Goal: Task Accomplishment & Management: Manage account settings

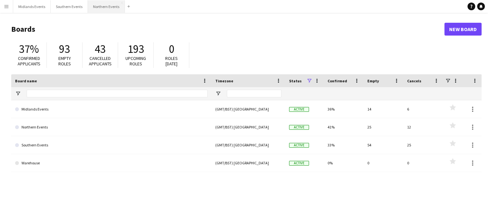
click at [100, 8] on button "Northern Events Close" at bounding box center [106, 6] width 37 height 13
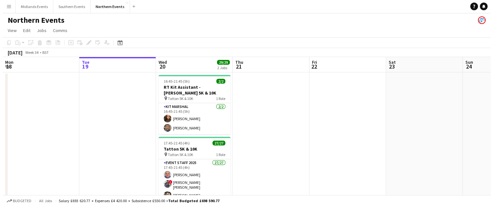
scroll to position [0, 153]
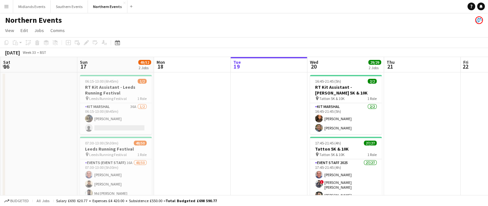
drag, startPoint x: 119, startPoint y: 114, endPoint x: 273, endPoint y: 78, distance: 158.3
click at [273, 78] on app-calendar-viewport "Thu 14 Fri 15 Sat 16 Sun 17 49/52 2 Jobs Mon 18 Tue 19 Wed 20 29/29 2 Jobs Thu …" at bounding box center [244, 181] width 488 height 248
click at [101, 98] on span "Leeds Running Festival" at bounding box center [108, 98] width 38 height 5
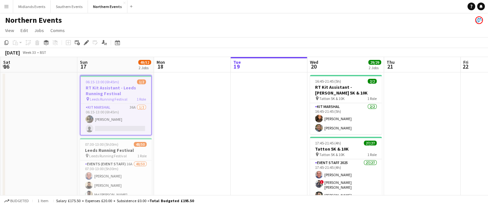
click at [102, 92] on h3 "RT Kit Assistant - Leeds Running Festival" at bounding box center [116, 91] width 71 height 12
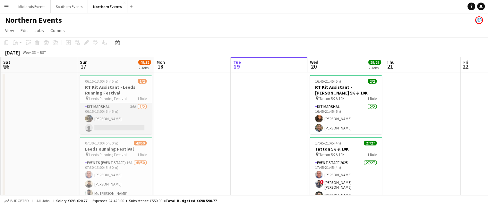
click at [103, 111] on app-card-role "Kit Marshal 36A [DATE] 06:15-13:00 (6h45m) [PERSON_NAME] single-neutral-actions" at bounding box center [116, 118] width 72 height 31
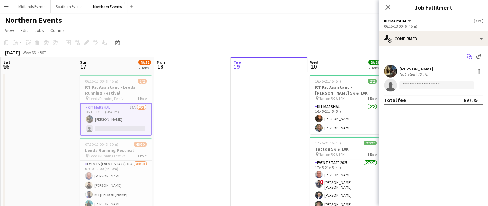
click at [469, 55] on icon "Start chat" at bounding box center [469, 56] width 5 height 5
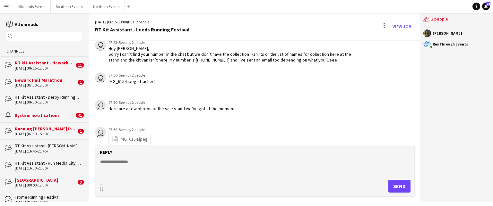
scroll to position [765, 0]
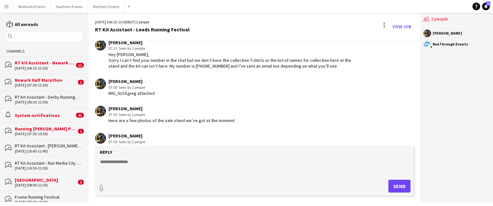
drag, startPoint x: 421, startPoint y: 137, endPoint x: 420, endPoint y: 132, distance: 5.1
click at [420, 132] on div "users2 2 people [PERSON_NAME] RunThrough Events" at bounding box center [456, 108] width 73 height 190
drag, startPoint x: 418, startPoint y: 134, endPoint x: 418, endPoint y: 126, distance: 8.7
click at [418, 130] on app-chat-message "[PERSON_NAME] 07:50 · Seen by 2 people file-spreadsheet IMG_6154.jpeg" at bounding box center [255, 145] width 332 height 31
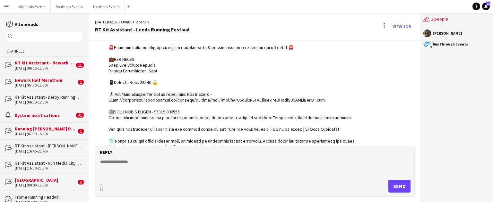
scroll to position [137, 0]
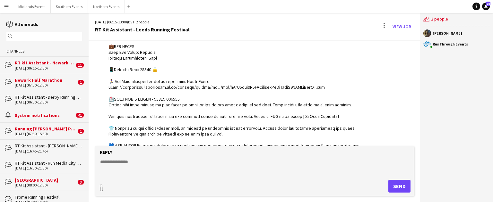
click at [35, 151] on div "[DATE] (16:45-21:45)" at bounding box center [48, 151] width 67 height 4
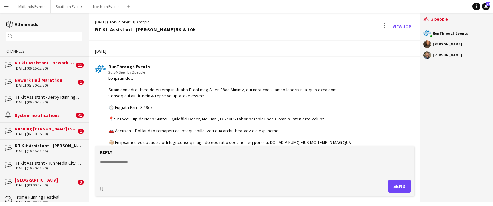
scroll to position [394, 0]
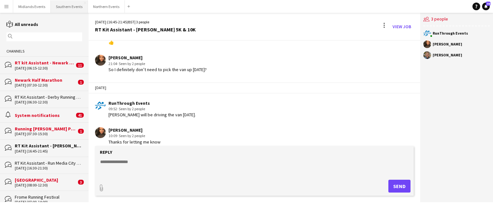
click at [70, 5] on button "Southern Events Close" at bounding box center [69, 6] width 37 height 13
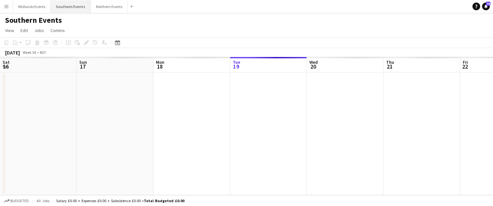
scroll to position [0, 154]
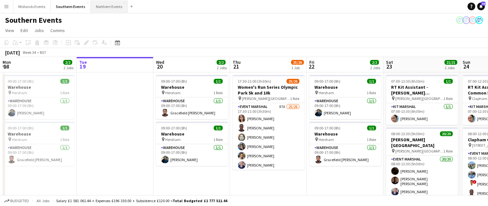
click at [98, 10] on button "Northern Events Close" at bounding box center [109, 6] width 37 height 13
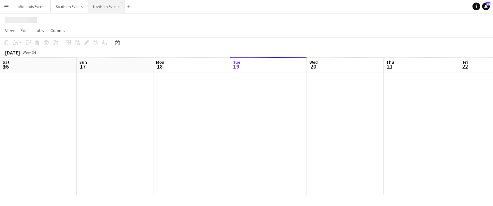
scroll to position [0, 154]
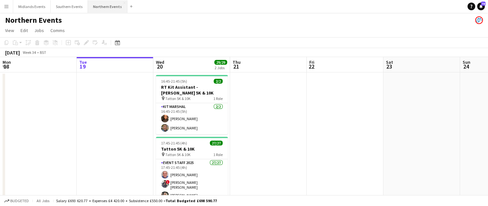
click at [102, 6] on button "Northern Events Close" at bounding box center [108, 6] width 40 height 13
click at [8, 5] on app-icon "Menu" at bounding box center [6, 6] width 5 height 5
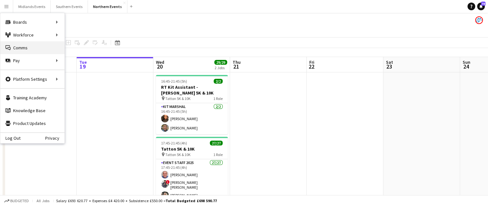
click at [30, 48] on link "Comms Comms" at bounding box center [32, 47] width 64 height 13
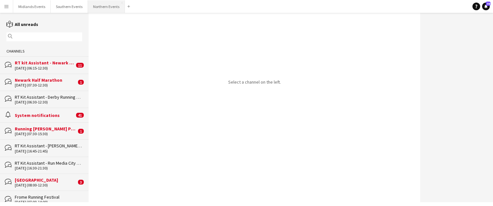
click at [103, 5] on button "Northern Events Close" at bounding box center [106, 6] width 37 height 13
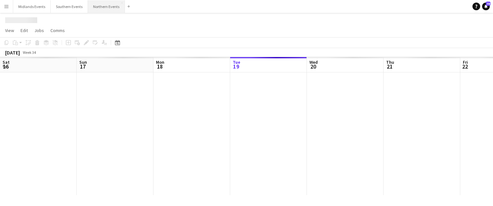
scroll to position [0, 154]
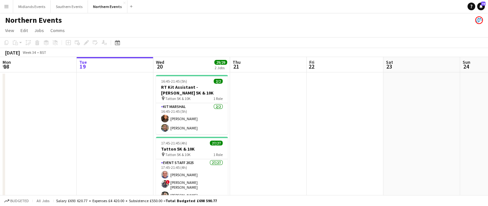
click at [7, 6] on app-icon "Menu" at bounding box center [6, 6] width 5 height 5
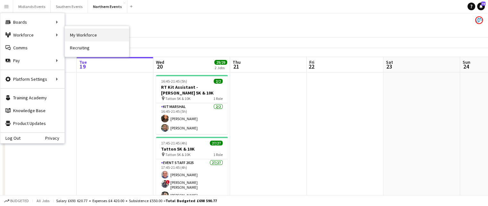
click at [80, 34] on link "My Workforce" at bounding box center [97, 35] width 64 height 13
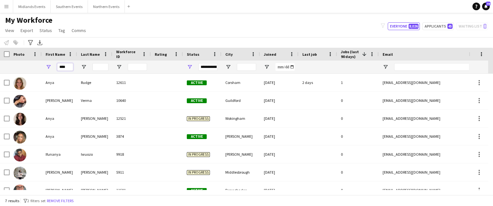
click at [67, 67] on input "****" at bounding box center [65, 67] width 16 height 8
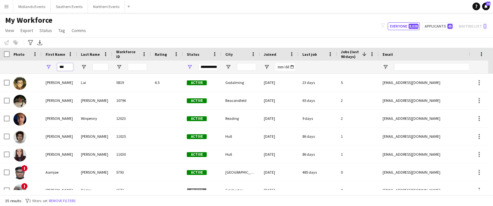
type input "***"
click at [97, 66] on input "Last Name Filter Input" at bounding box center [100, 67] width 16 height 8
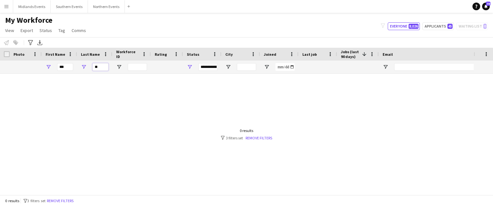
type input "*"
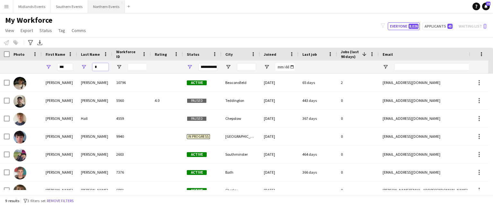
type input "*"
click at [99, 5] on button "Northern Events Close" at bounding box center [106, 6] width 37 height 13
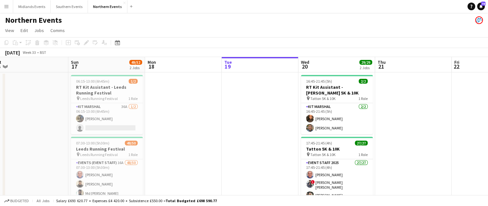
scroll to position [0, 154]
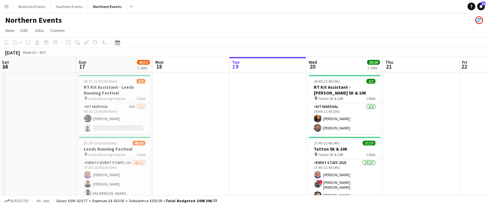
drag, startPoint x: 141, startPoint y: 129, endPoint x: 244, endPoint y: 136, distance: 102.6
click at [244, 136] on app-calendar-viewport "Thu 14 Fri 15 Sat 16 Sun 17 49/52 2 Jobs Mon 18 Tue 19 Wed 20 29/29 2 Jobs Thu …" at bounding box center [244, 181] width 488 height 248
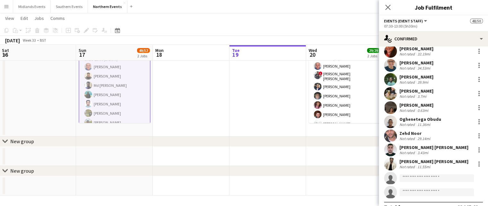
scroll to position [593, 0]
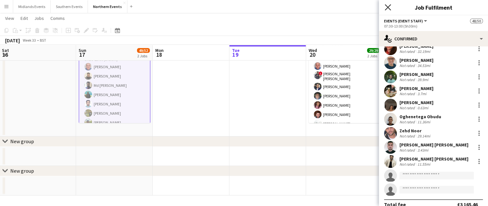
click at [386, 4] on icon "Close pop-in" at bounding box center [388, 7] width 6 height 6
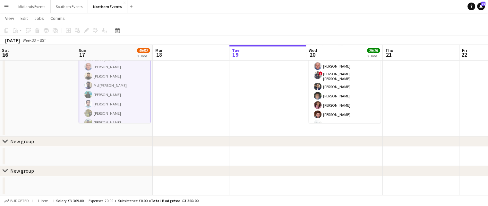
click at [6, 8] on app-icon "Menu" at bounding box center [6, 6] width 5 height 5
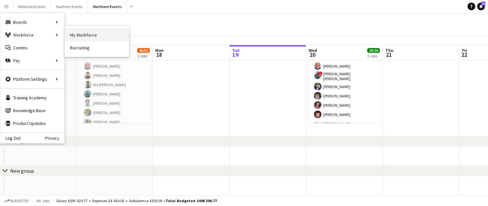
click at [77, 35] on link "My Workforce" at bounding box center [97, 35] width 64 height 13
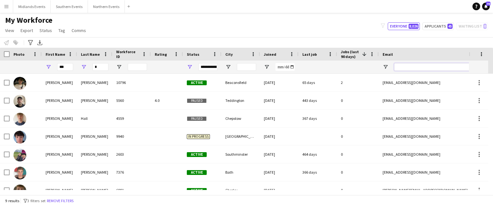
click at [402, 67] on input "Email Filter Input" at bounding box center [448, 67] width 109 height 8
paste input "**********"
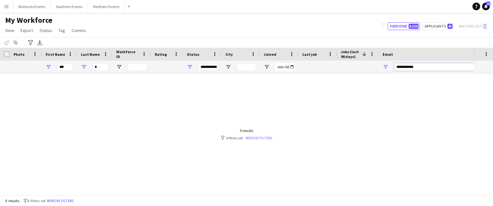
type input "**********"
click at [261, 137] on link "Remove filters" at bounding box center [259, 138] width 27 height 5
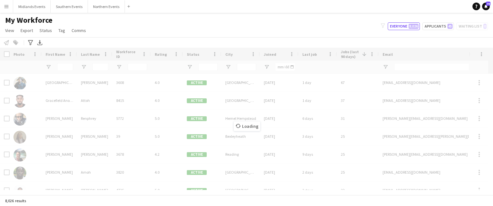
click at [412, 68] on div "Loading" at bounding box center [246, 121] width 493 height 147
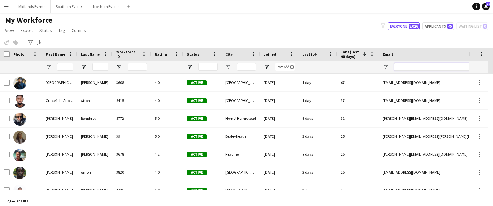
click at [406, 66] on input "Email Filter Input" at bounding box center [448, 67] width 109 height 8
paste input "**********"
type input "**********"
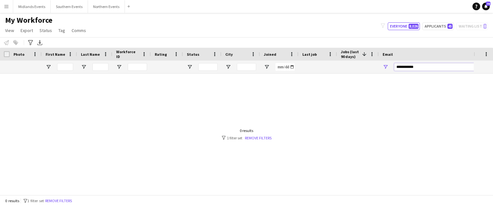
drag, startPoint x: 423, startPoint y: 70, endPoint x: 389, endPoint y: 73, distance: 34.1
click at [389, 73] on div "**********" at bounding box center [443, 67] width 128 height 13
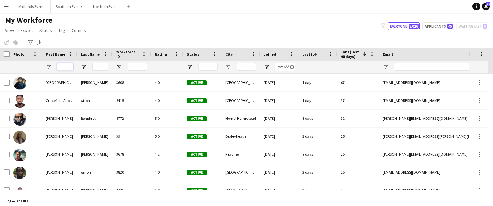
click at [65, 68] on input "First Name Filter Input" at bounding box center [65, 67] width 16 height 8
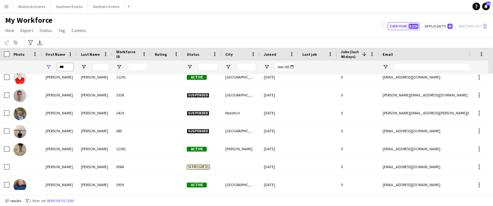
type input "***"
click at [103, 69] on input "Last Name Filter Input" at bounding box center [100, 67] width 16 height 8
click at [100, 65] on input "*" at bounding box center [100, 67] width 16 height 8
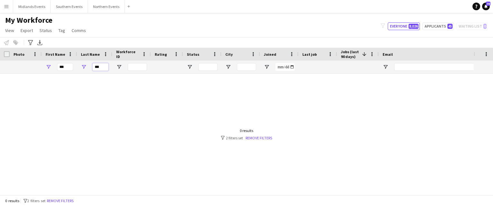
type input "***"
click at [67, 67] on input "***" at bounding box center [65, 67] width 16 height 8
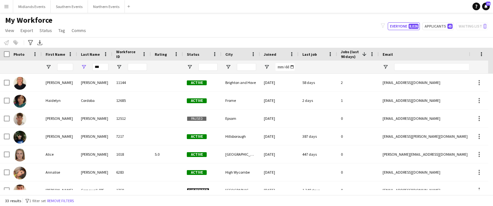
click at [107, 71] on div "***" at bounding box center [100, 67] width 16 height 13
click at [103, 69] on input "***" at bounding box center [100, 67] width 16 height 8
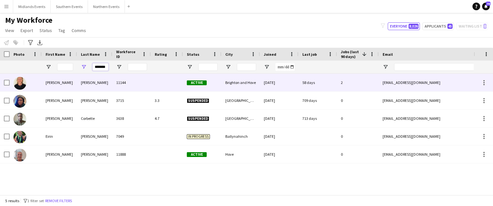
type input "*******"
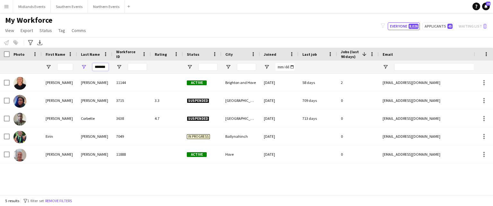
click at [104, 67] on input "*******" at bounding box center [100, 67] width 16 height 8
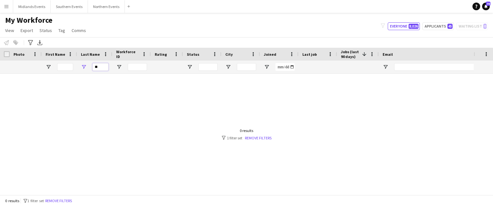
type input "*"
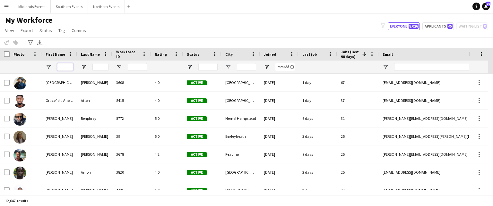
click at [66, 68] on input "First Name Filter Input" at bounding box center [65, 67] width 16 height 8
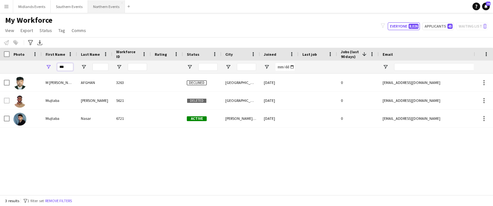
type input "***"
click at [100, 5] on button "Northern Events Close" at bounding box center [106, 6] width 37 height 13
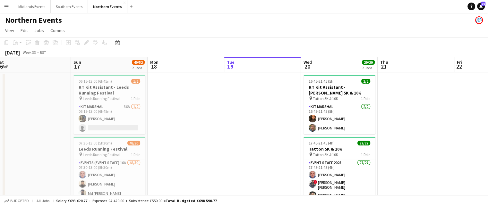
scroll to position [0, 155]
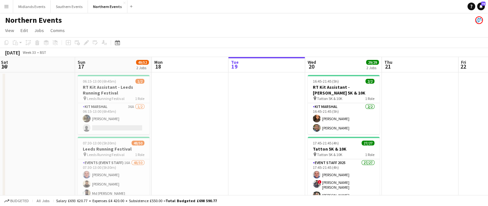
drag, startPoint x: 119, startPoint y: 159, endPoint x: 271, endPoint y: 178, distance: 153.0
click at [271, 178] on app-calendar-viewport "Thu 14 Fri 15 Sat 16 Sun 17 49/52 2 Jobs Mon 18 Tue 19 Wed 20 29/29 2 Jobs Thu …" at bounding box center [244, 181] width 488 height 248
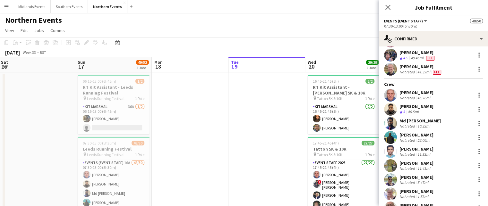
scroll to position [177, 0]
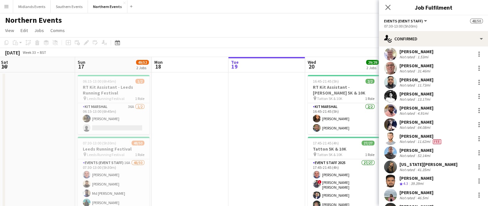
click at [396, 3] on div "Close pop-in" at bounding box center [388, 7] width 18 height 15
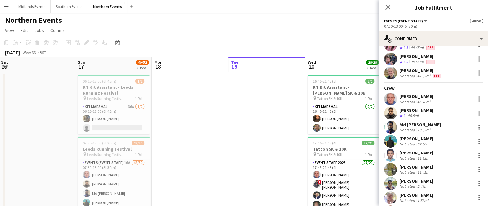
scroll to position [8, 0]
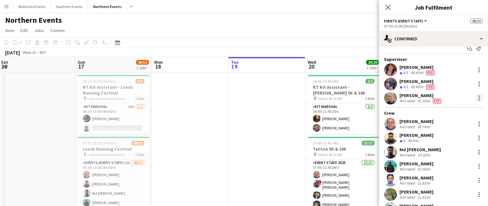
click at [476, 97] on div at bounding box center [480, 98] width 8 height 8
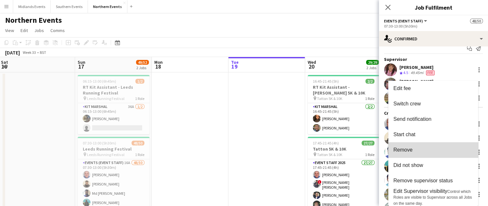
click at [430, 153] on button "Remove" at bounding box center [434, 150] width 90 height 15
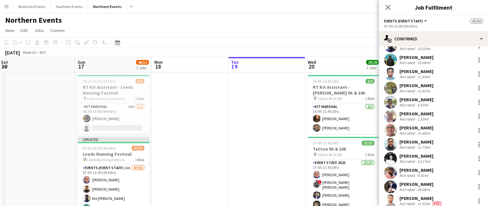
scroll to position [102, 0]
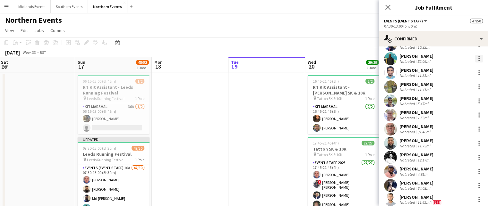
click at [476, 62] on div at bounding box center [480, 59] width 8 height 8
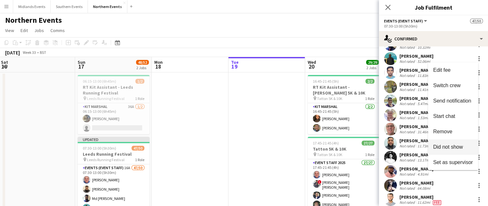
click at [447, 147] on span "Did not show" at bounding box center [449, 146] width 30 height 5
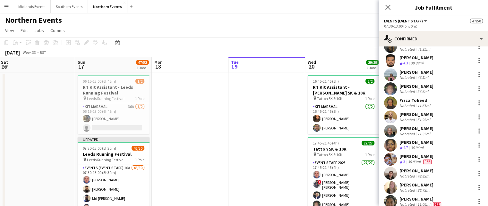
scroll to position [271, 0]
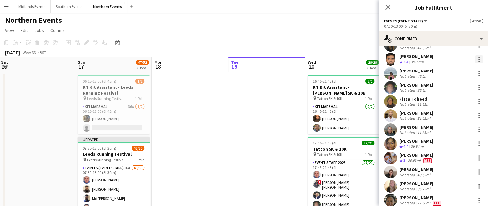
click at [476, 56] on div at bounding box center [480, 60] width 8 height 8
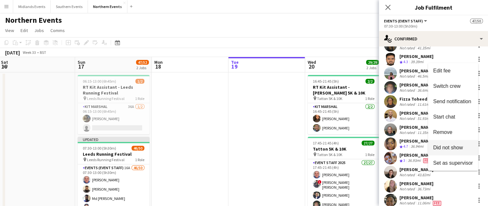
click at [455, 148] on span "Did not show" at bounding box center [449, 147] width 30 height 5
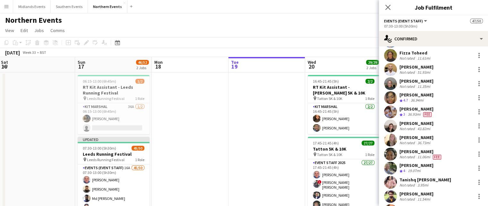
scroll to position [306, 0]
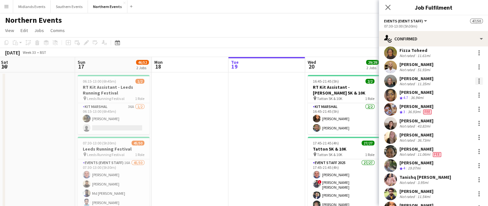
click at [479, 81] on div at bounding box center [479, 81] width 1 height 1
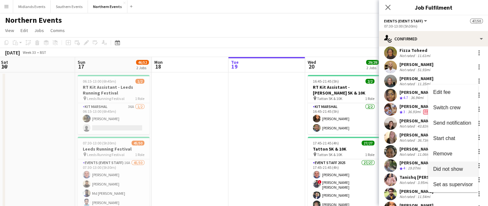
click at [442, 169] on span "Did not show" at bounding box center [449, 169] width 30 height 5
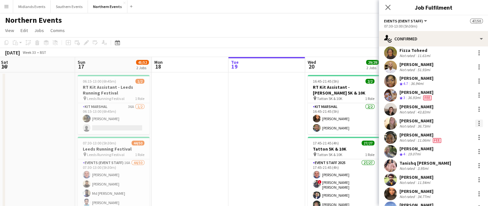
click at [476, 122] on div at bounding box center [480, 124] width 8 height 8
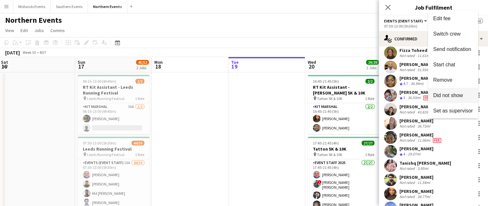
click at [440, 97] on span "Did not show" at bounding box center [449, 95] width 30 height 5
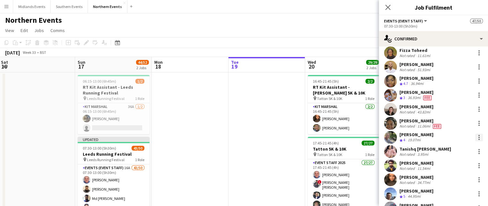
click at [476, 136] on div at bounding box center [480, 138] width 8 height 8
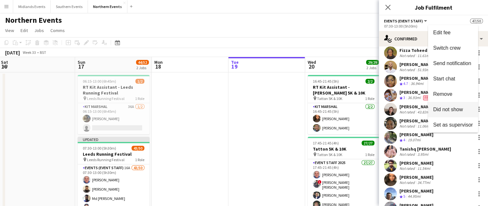
click at [458, 110] on span "Did not show" at bounding box center [449, 109] width 30 height 5
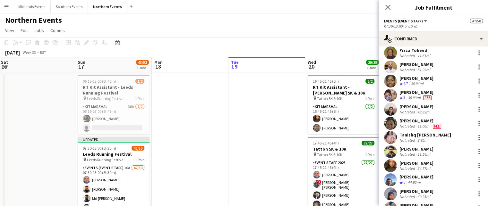
click at [419, 134] on div "Tanishq [PERSON_NAME]" at bounding box center [426, 135] width 52 height 6
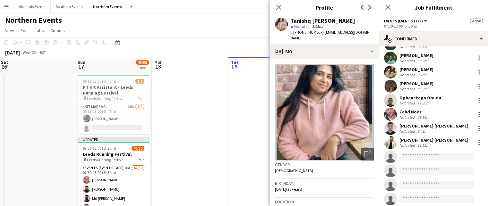
scroll to position [531, 0]
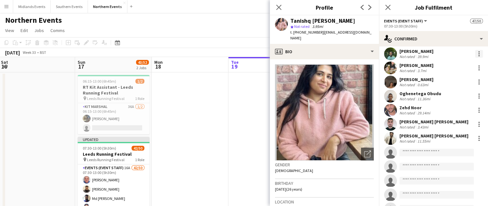
click at [477, 55] on div at bounding box center [480, 54] width 8 height 8
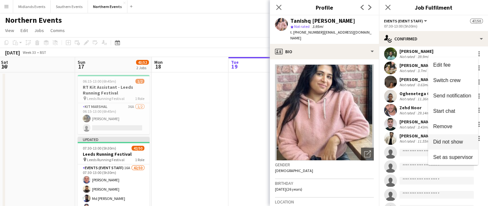
click at [454, 144] on span "Did not show" at bounding box center [449, 141] width 30 height 5
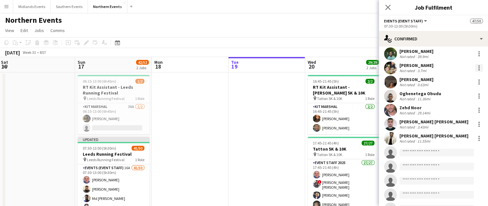
click at [477, 66] on div at bounding box center [480, 68] width 8 height 8
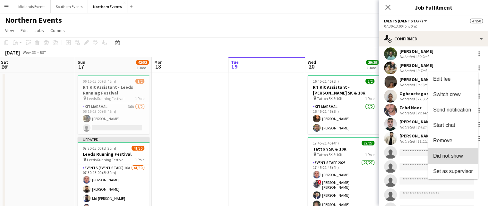
click at [450, 155] on span "Did not show" at bounding box center [449, 156] width 30 height 5
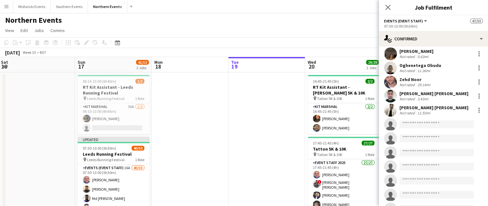
scroll to position [503, 0]
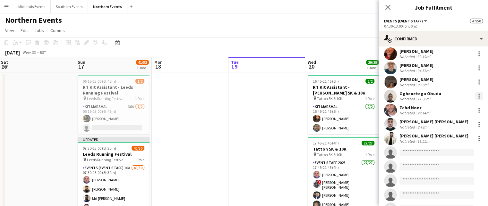
click at [479, 94] on div at bounding box center [479, 94] width 1 height 1
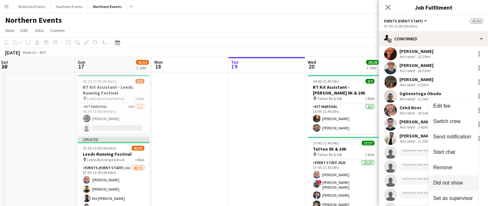
click at [450, 184] on span "Did not show" at bounding box center [449, 182] width 30 height 5
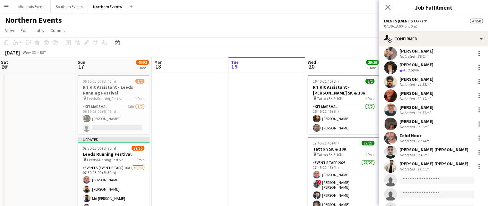
scroll to position [451, 0]
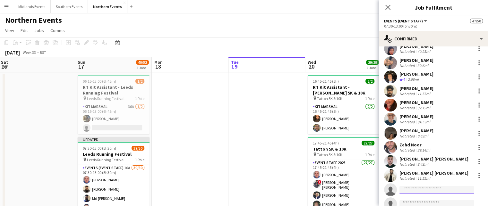
click at [426, 192] on input at bounding box center [437, 190] width 75 height 8
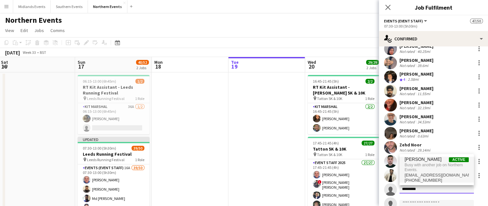
type input "*********"
click at [421, 159] on span "[PERSON_NAME]" at bounding box center [423, 159] width 37 height 5
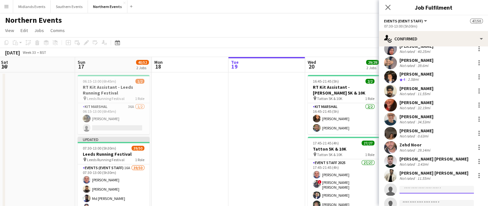
click at [420, 191] on input at bounding box center [437, 190] width 75 height 8
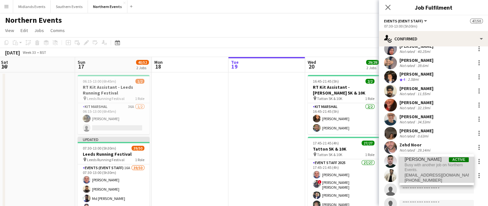
click at [420, 160] on span "[PERSON_NAME]" at bounding box center [423, 159] width 37 height 5
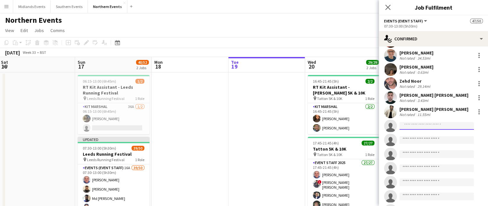
scroll to position [535, 0]
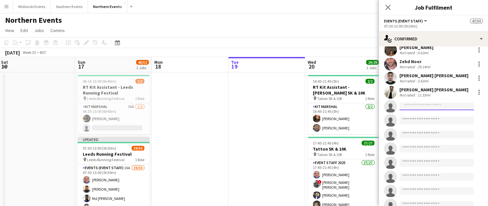
click at [419, 108] on input at bounding box center [437, 107] width 75 height 8
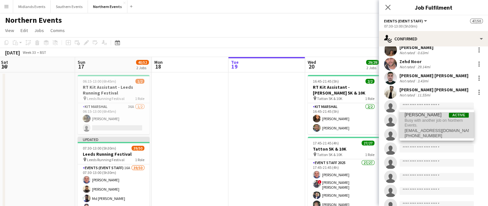
click at [415, 115] on span "[PERSON_NAME]" at bounding box center [423, 114] width 37 height 5
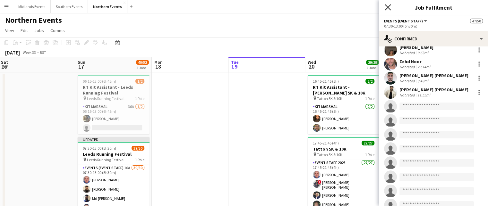
click at [388, 6] on icon "Close pop-in" at bounding box center [388, 7] width 6 height 6
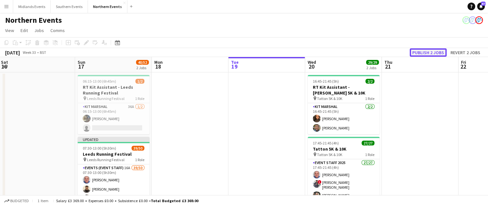
click at [423, 52] on button "Publish 2 jobs" at bounding box center [428, 52] width 37 height 8
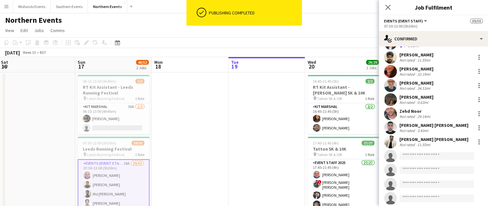
scroll to position [489, 0]
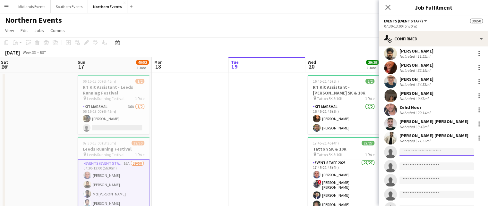
click at [421, 151] on input at bounding box center [437, 153] width 75 height 8
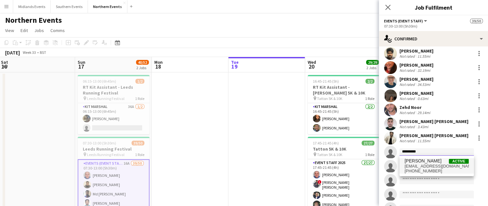
type input "*********"
click at [422, 161] on span "[PERSON_NAME]" at bounding box center [423, 161] width 37 height 5
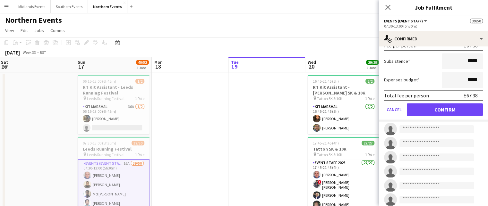
scroll to position [683, 0]
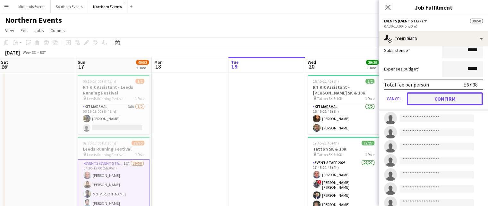
click at [434, 101] on button "Confirm" at bounding box center [445, 98] width 76 height 13
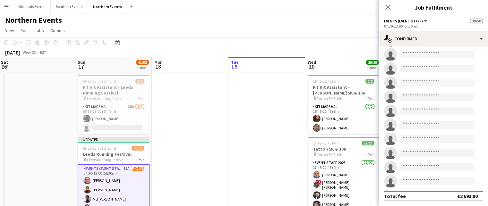
scroll to position [601, 0]
click at [388, 7] on icon at bounding box center [388, 7] width 6 height 6
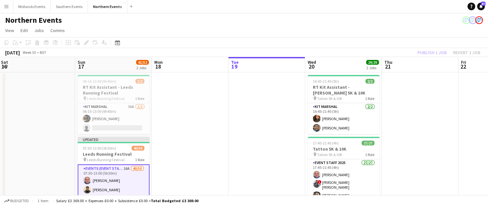
click at [427, 55] on div "Publish 1 job Revert 1 job" at bounding box center [449, 52] width 78 height 8
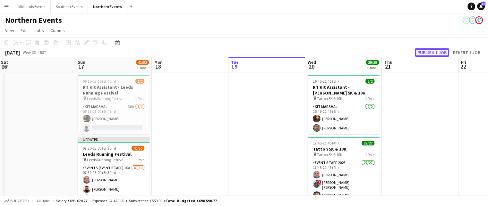
click at [427, 55] on button "Publish 1 job" at bounding box center [432, 52] width 34 height 8
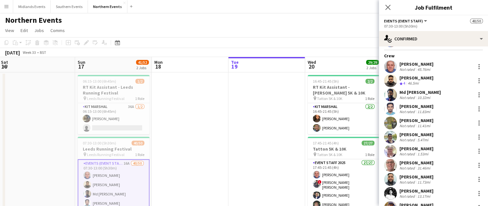
scroll to position [53, 0]
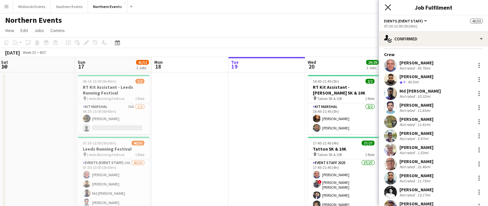
click at [386, 7] on icon "Close pop-in" at bounding box center [388, 7] width 6 height 6
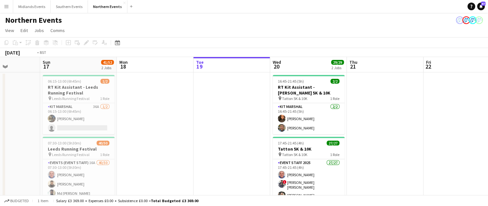
drag, startPoint x: 440, startPoint y: 109, endPoint x: 226, endPoint y: 157, distance: 219.1
click at [226, 157] on app-calendar-viewport "Thu 14 Fri 15 Sat 16 Sun 17 41/52 2 Jobs Mon 18 Tue 19 Wed 20 29/29 2 Jobs Thu …" at bounding box center [244, 181] width 488 height 248
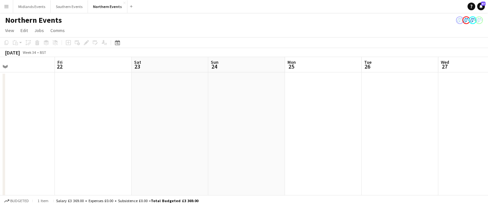
drag, startPoint x: 303, startPoint y: 167, endPoint x: 133, endPoint y: 168, distance: 169.9
click at [133, 168] on app-calendar-viewport "Mon 18 Tue 19 Wed 20 29/29 2 Jobs Thu 21 Fri 22 Sat 23 Sun 24 Mon 25 Tue 26 Wed…" at bounding box center [244, 181] width 488 height 248
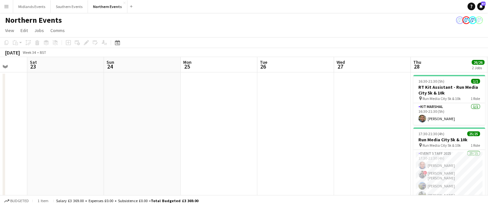
drag, startPoint x: 270, startPoint y: 184, endPoint x: 132, endPoint y: 180, distance: 137.5
click at [132, 180] on app-calendar-viewport "Wed 20 29/29 2 Jobs Thu 21 Fri 22 Sat 23 Sun 24 Mon 25 Tue 26 Wed 27 Thu 28 26/…" at bounding box center [244, 181] width 488 height 248
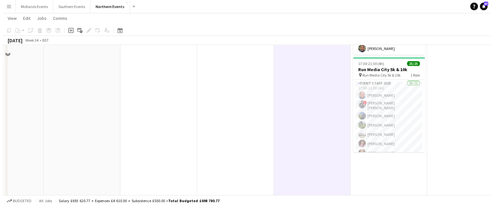
scroll to position [0, 0]
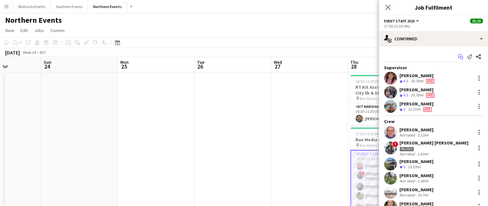
click at [460, 57] on icon at bounding box center [461, 58] width 3 height 3
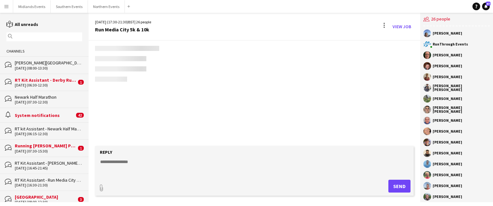
scroll to position [549, 0]
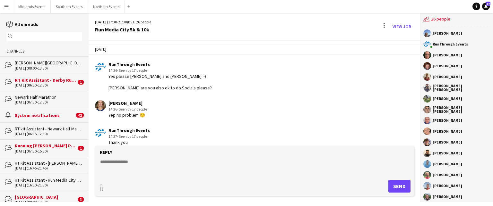
click at [143, 170] on textarea at bounding box center [256, 167] width 312 height 17
click at [158, 171] on textarea "**********" at bounding box center [256, 167] width 312 height 17
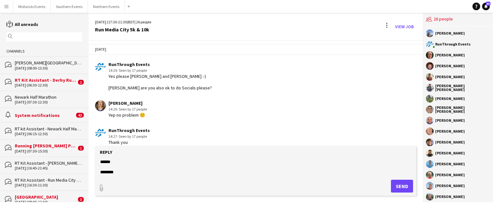
scroll to position [26, 0]
type textarea "**********"
click at [401, 188] on button "Send" at bounding box center [402, 186] width 22 height 13
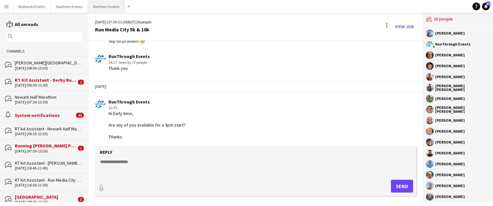
click at [102, 6] on button "Northern Events Close" at bounding box center [106, 6] width 37 height 13
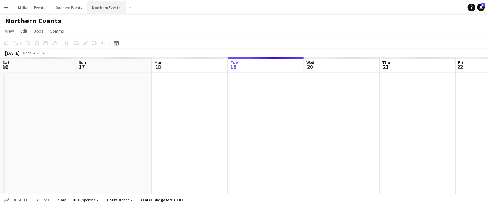
scroll to position [0, 154]
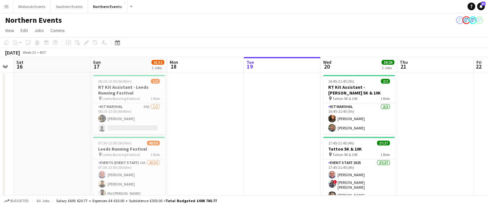
drag, startPoint x: 59, startPoint y: 141, endPoint x: 227, endPoint y: 144, distance: 168.3
click at [227, 144] on app-calendar-viewport "Thu 14 Fri 15 Sat 16 Sun 17 41/52 2 Jobs Mon 18 Tue 19 Wed 20 29/29 2 Jobs Thu …" at bounding box center [244, 181] width 488 height 248
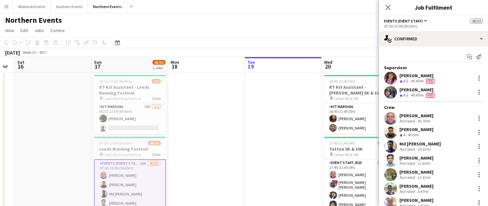
click at [282, 83] on app-date-cell at bounding box center [283, 159] width 77 height 173
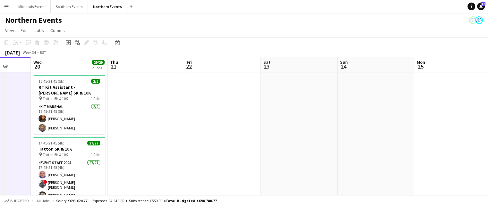
drag, startPoint x: 407, startPoint y: 112, endPoint x: 115, endPoint y: 142, distance: 292.8
click at [115, 142] on app-calendar-viewport "Sat 16 Sun 17 41/52 2 Jobs Mon 18 Tue 19 Wed 20 29/29 2 Jobs Thu 21 Fri 22 Sat …" at bounding box center [244, 181] width 488 height 248
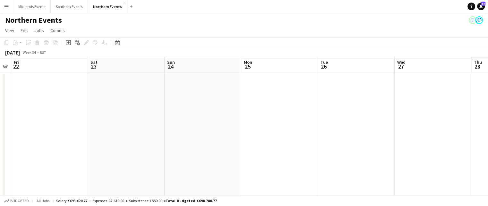
drag, startPoint x: 356, startPoint y: 149, endPoint x: 182, endPoint y: 155, distance: 173.2
click at [182, 155] on app-calendar-viewport "Mon 18 Tue 19 Wed 20 29/29 2 Jobs Thu 21 Fri 22 Sat 23 Sun 24 Mon 25 Tue 26 Wed…" at bounding box center [244, 181] width 488 height 248
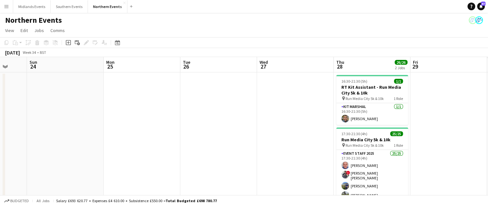
drag, startPoint x: 352, startPoint y: 154, endPoint x: 212, endPoint y: 150, distance: 140.4
click at [212, 150] on app-calendar-viewport "Wed 20 29/29 2 Jobs Thu 21 Fri 22 Sat 23 Sun 24 Mon 25 Tue 26 Wed 27 Thu 28 26/…" at bounding box center [244, 181] width 488 height 248
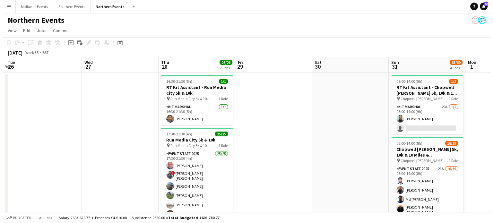
scroll to position [0, 242]
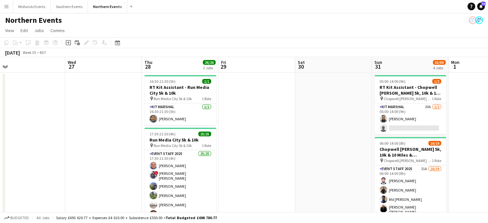
drag, startPoint x: 371, startPoint y: 135, endPoint x: 259, endPoint y: 134, distance: 112.4
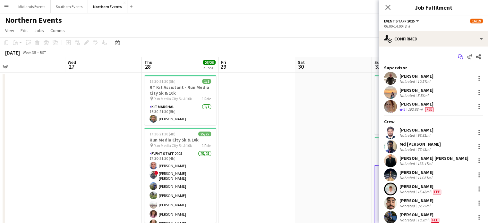
click at [458, 55] on icon "Start chat" at bounding box center [460, 56] width 5 height 5
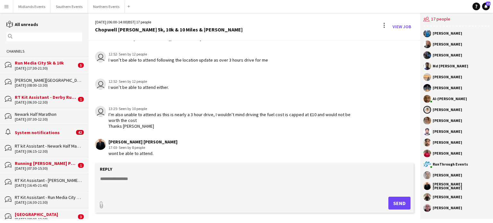
scroll to position [246, 0]
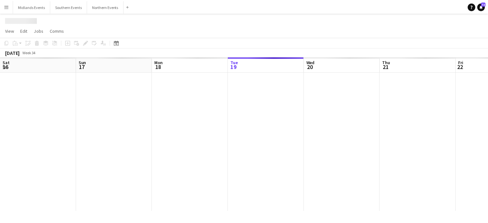
scroll to position [0, 154]
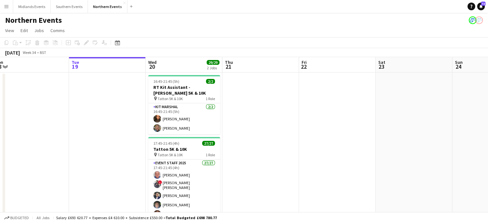
drag, startPoint x: 322, startPoint y: 140, endPoint x: 155, endPoint y: 135, distance: 166.4
click at [155, 135] on app-calendar-viewport "Sat 16 Sun 17 41/52 2 Jobs Mon 18 Tue 19 Wed 20 29/29 2 Jobs Thu 21 Fri 22 Sat …" at bounding box center [244, 181] width 488 height 248
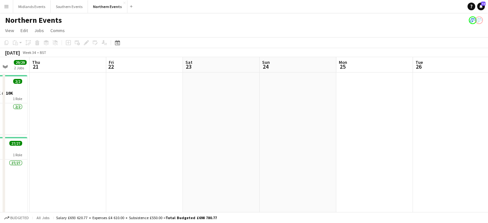
drag, startPoint x: 333, startPoint y: 158, endPoint x: 165, endPoint y: 153, distance: 167.7
click at [165, 153] on app-calendar-viewport "Mon 18 Tue 19 Wed 20 29/29 2 Jobs Thu 21 Fri 22 Sat 23 Sun 24 Mon 25 Tue 26 Wed…" at bounding box center [244, 181] width 488 height 248
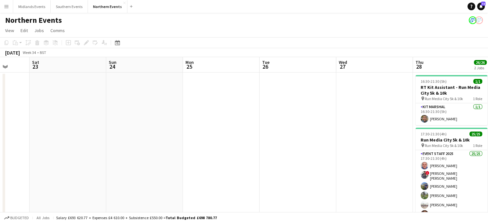
scroll to position [0, 215]
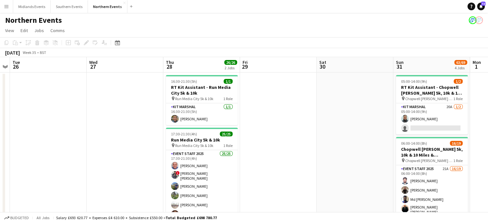
drag, startPoint x: 437, startPoint y: 188, endPoint x: 200, endPoint y: 210, distance: 237.4
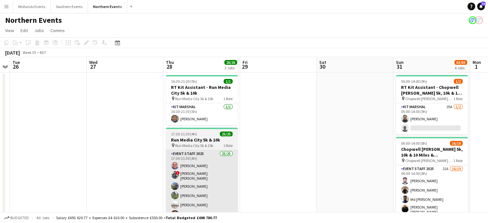
scroll to position [0, 298]
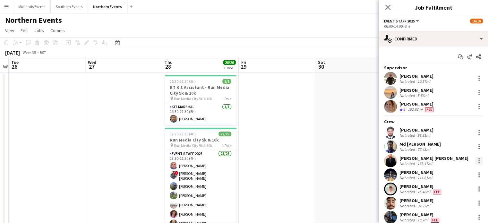
click at [476, 160] on div at bounding box center [480, 161] width 8 height 8
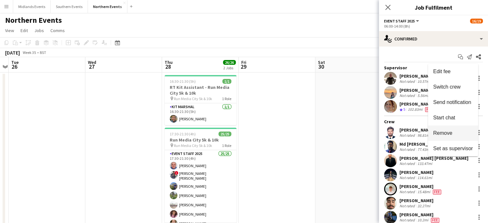
click at [460, 134] on span "Remove" at bounding box center [454, 133] width 40 height 6
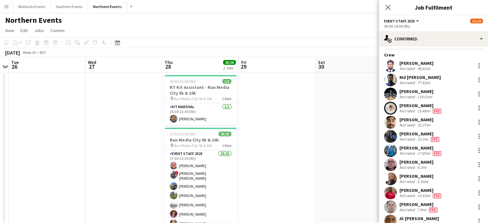
scroll to position [107, 0]
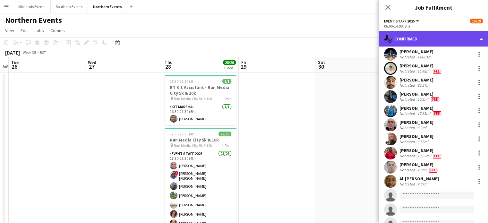
click at [443, 40] on div "single-neutral-actions-check-2 Confirmed" at bounding box center [433, 38] width 109 height 15
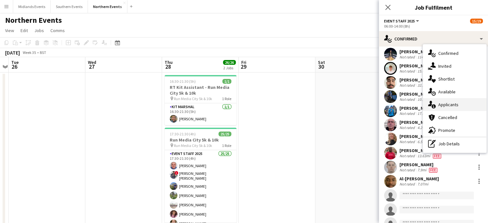
click at [446, 104] on div "single-neutral-actions-information Applicants" at bounding box center [455, 104] width 64 height 13
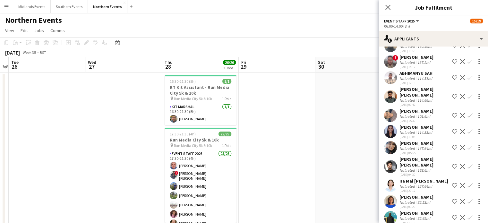
scroll to position [187, 0]
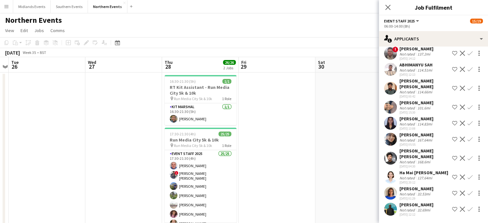
click at [468, 206] on app-icon "Confirm" at bounding box center [470, 209] width 5 height 5
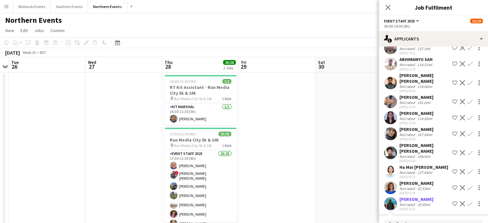
scroll to position [304, 0]
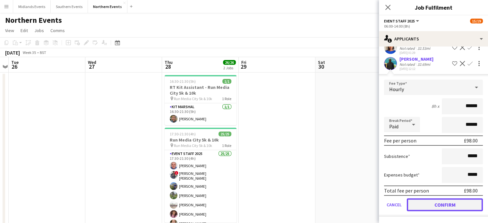
click at [466, 205] on button "Confirm" at bounding box center [445, 204] width 76 height 13
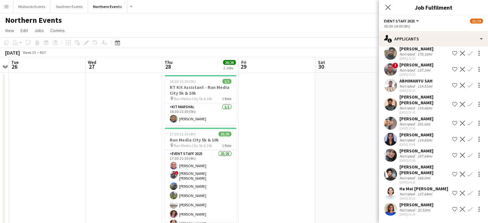
scroll to position [171, 0]
click at [468, 206] on app-icon "Confirm" at bounding box center [470, 209] width 5 height 5
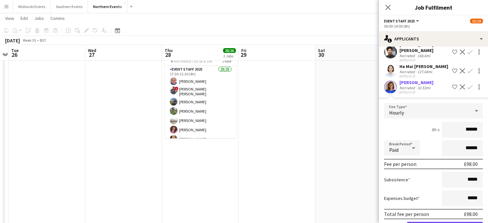
scroll to position [316, 0]
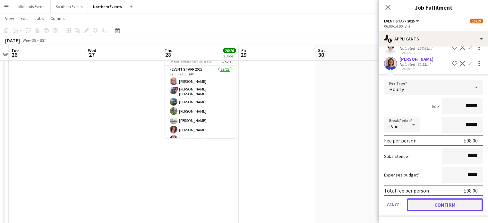
click at [464, 206] on button "Confirm" at bounding box center [445, 204] width 76 height 13
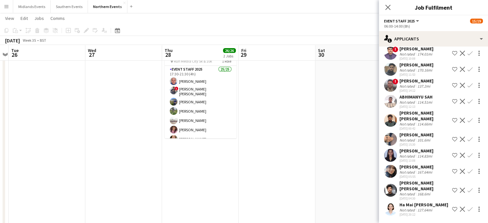
scroll to position [155, 0]
click at [384, 7] on app-icon "Close pop-in" at bounding box center [388, 7] width 9 height 9
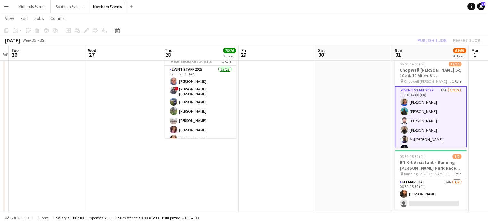
click at [424, 41] on div "Publish 1 job Revert 1 job" at bounding box center [449, 40] width 78 height 8
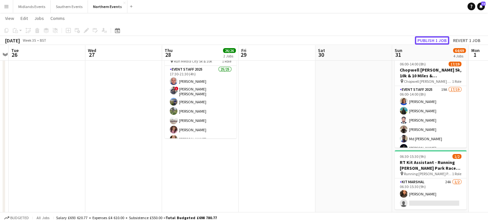
click at [424, 41] on button "Publish 1 job" at bounding box center [432, 40] width 34 height 8
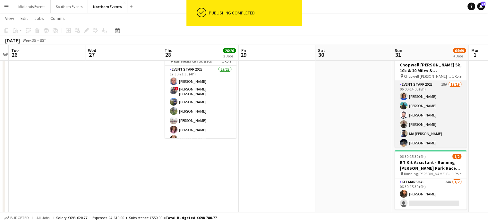
click at [430, 137] on app-card-role "Event Staff 2025 19A 17/19 06:00-14:00 (8h) [PERSON_NAME] [PERSON_NAME] [PERSON…" at bounding box center [431, 175] width 72 height 189
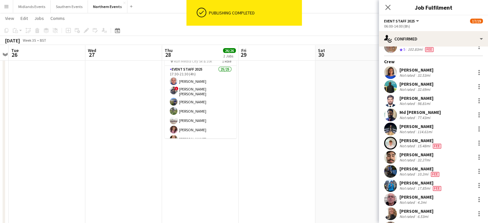
scroll to position [53, 0]
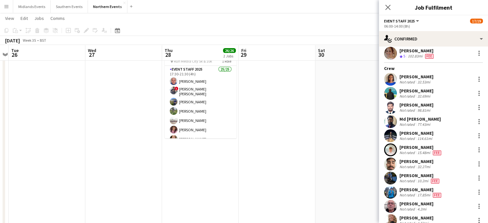
drag, startPoint x: 443, startPoint y: 91, endPoint x: 399, endPoint y: 91, distance: 45.0
click at [399, 91] on div "[PERSON_NAME] Not rated 32.69mi" at bounding box center [433, 93] width 109 height 13
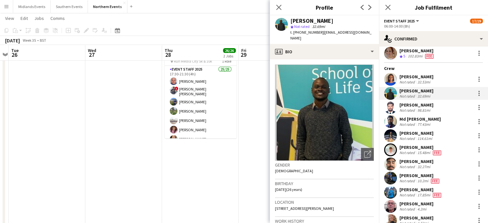
copy div "[PERSON_NAME]"
drag, startPoint x: 434, startPoint y: 75, endPoint x: 396, endPoint y: 74, distance: 38.5
drag, startPoint x: 396, startPoint y: 74, endPoint x: 400, endPoint y: 76, distance: 4.6
click at [400, 76] on div "[PERSON_NAME] Not rated 32.53mi" at bounding box center [433, 79] width 109 height 13
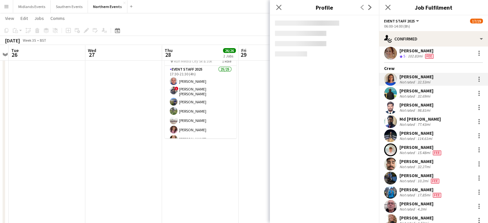
copy div "[PERSON_NAME]"
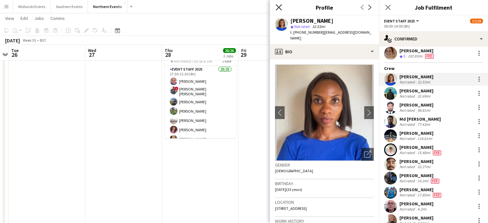
click at [279, 7] on icon at bounding box center [279, 7] width 6 height 6
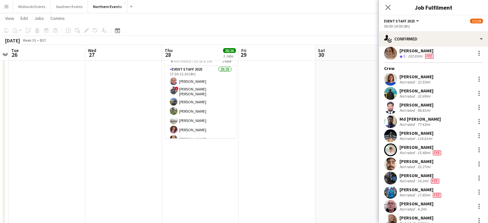
click at [395, 10] on div "Close pop-in" at bounding box center [388, 7] width 18 height 15
click at [390, 8] on icon "Close pop-in" at bounding box center [388, 7] width 6 height 6
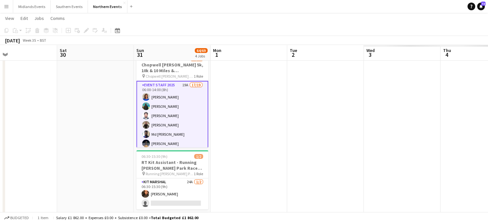
drag, startPoint x: 478, startPoint y: 137, endPoint x: 197, endPoint y: 175, distance: 283.6
click at [197, 175] on app-calendar-viewport "Tue 26 Wed 27 Thu 28 26/26 2 Jobs Fri 29 Sat 30 Sun 31 64/69 4 Jobs Mon 1 Tue 2…" at bounding box center [244, 160] width 488 height 439
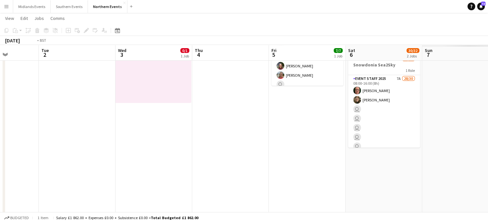
drag, startPoint x: 434, startPoint y: 149, endPoint x: 199, endPoint y: 179, distance: 236.4
click at [173, 186] on app-calendar-viewport "Fri 29 Sat 30 Sun 31 64/69 4 Jobs Mon 1 Tue 2 Wed 3 0/1 1 Job Thu 4 Fri 5 7/7 1…" at bounding box center [244, 160] width 488 height 439
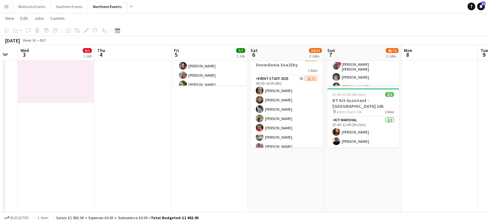
drag, startPoint x: 367, startPoint y: 194, endPoint x: 176, endPoint y: 201, distance: 190.9
click at [176, 201] on app-calendar-viewport "Sun 31 64/69 4 Jobs Mon 1 Tue 2 Wed 3 0/1 1 Job Thu 4 Fri 5 7/7 1 Job Sat 6 30/…" at bounding box center [244, 160] width 488 height 439
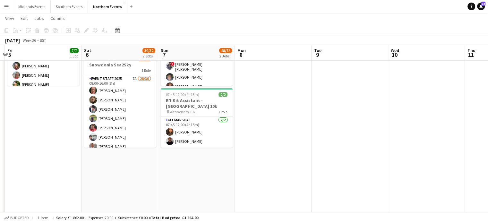
drag, startPoint x: 328, startPoint y: 204, endPoint x: 170, endPoint y: 204, distance: 158.0
click at [154, 205] on app-calendar-viewport "Tue 2 Wed 3 0/1 1 Job Thu 4 Fri 5 7/7 1 Job Sat 6 30/32 2 Jobs Sun 7 48/72 2 Jo…" at bounding box center [244, 160] width 488 height 439
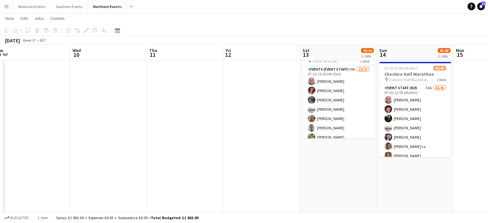
drag, startPoint x: 363, startPoint y: 202, endPoint x: 197, endPoint y: 202, distance: 165.7
click at [197, 202] on app-calendar-viewport "Sat 6 30/32 2 Jobs Sun 7 48/72 2 Jobs Mon 8 Tue 9 Wed 10 Thu 11 Fri 12 Sat 13 2…" at bounding box center [244, 160] width 488 height 439
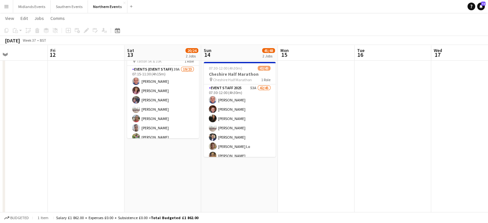
drag, startPoint x: 284, startPoint y: 203, endPoint x: 123, endPoint y: 206, distance: 161.6
click at [123, 206] on app-calendar-viewport "Mon 8 Tue 9 Wed 10 Thu 11 Fri 12 Sat 13 20/24 2 Jobs Sun 14 45/48 2 Jobs Mon 15…" at bounding box center [244, 160] width 488 height 439
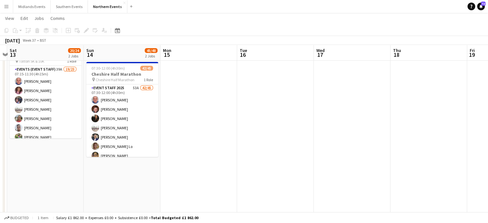
drag, startPoint x: 263, startPoint y: 191, endPoint x: 124, endPoint y: 185, distance: 138.5
click at [124, 185] on app-calendar-viewport "Tue 9 Wed 10 Thu 11 Fri 12 Sat 13 20/24 2 Jobs Sun 14 45/48 2 Jobs Mon 15 Tue 1…" at bounding box center [244, 160] width 488 height 439
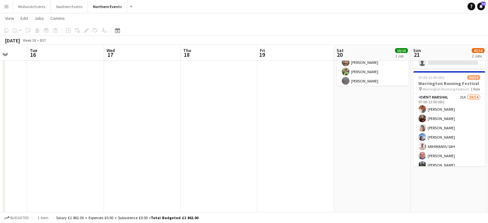
drag, startPoint x: 342, startPoint y: 191, endPoint x: 184, endPoint y: 186, distance: 157.4
click at [184, 186] on app-calendar-viewport "Sat 13 20/24 2 Jobs Sun 14 45/48 2 Jobs Mon 15 Tue 16 Wed 17 Thu 18 Fri 19 Sat …" at bounding box center [244, 160] width 488 height 439
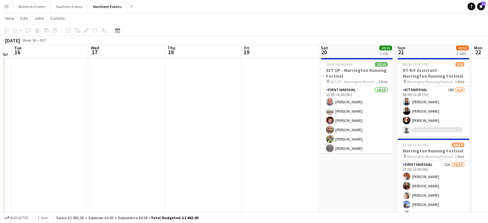
scroll to position [14, 0]
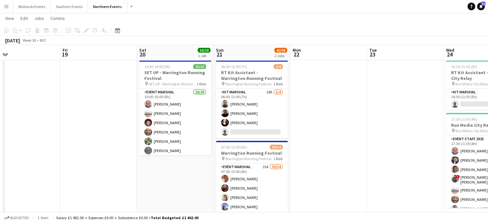
drag, startPoint x: 324, startPoint y: 180, endPoint x: 131, endPoint y: 193, distance: 193.4
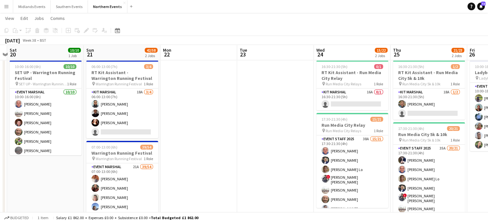
drag, startPoint x: 64, startPoint y: 197, endPoint x: 0, endPoint y: 206, distance: 64.2
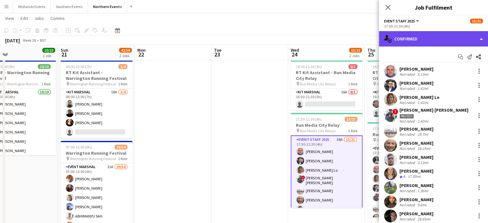
click at [397, 40] on div "single-neutral-actions-check-2 Confirmed" at bounding box center [433, 38] width 109 height 15
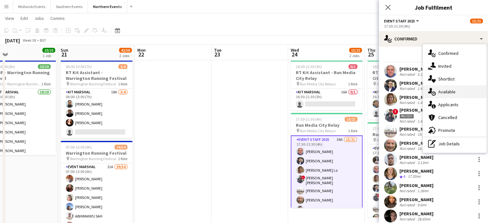
click at [444, 90] on div "single-neutral-actions-upload Available" at bounding box center [455, 91] width 64 height 13
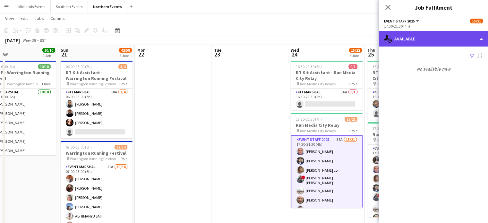
click at [453, 43] on div "single-neutral-actions-upload Available" at bounding box center [433, 38] width 109 height 15
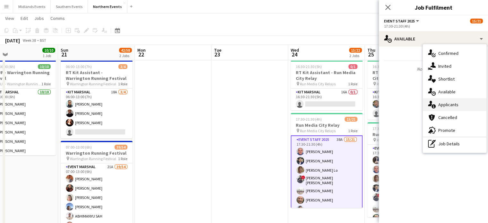
click at [445, 104] on div "single-neutral-actions-information Applicants" at bounding box center [455, 104] width 64 height 13
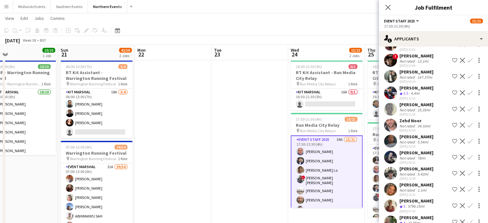
scroll to position [453, 0]
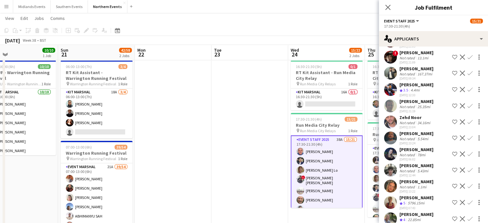
click at [468, 200] on app-icon "Confirm" at bounding box center [470, 202] width 5 height 5
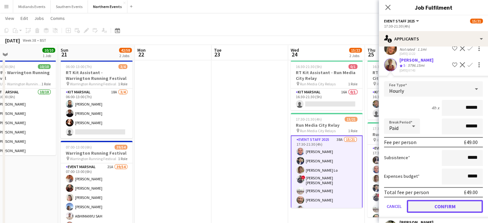
click at [468, 200] on button "Confirm" at bounding box center [445, 206] width 76 height 13
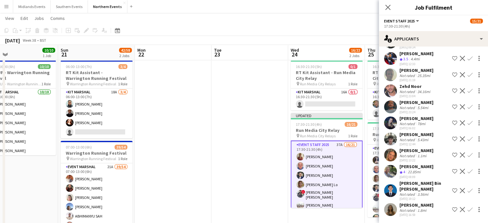
scroll to position [477, 0]
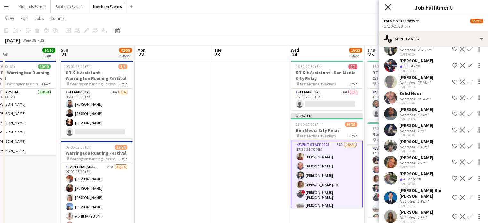
click at [388, 7] on icon at bounding box center [388, 7] width 6 height 6
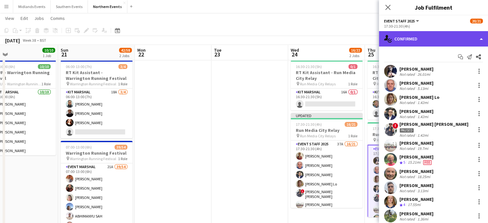
click at [452, 37] on div "single-neutral-actions-check-2 Confirmed" at bounding box center [433, 38] width 109 height 15
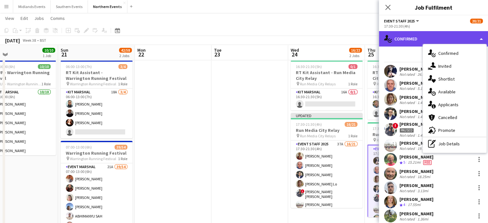
click at [426, 39] on div "single-neutral-actions-check-2 Confirmed" at bounding box center [433, 38] width 109 height 15
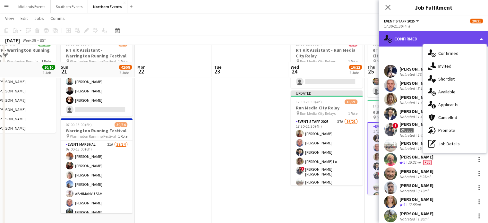
scroll to position [0, 0]
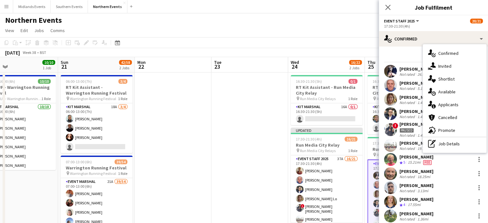
click at [404, 54] on div "Start chat Send notification Share" at bounding box center [433, 57] width 99 height 11
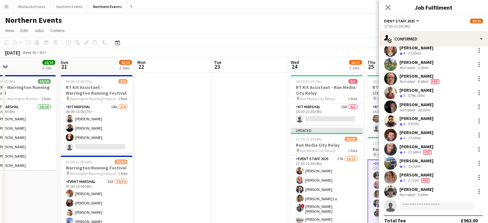
scroll to position [101, 0]
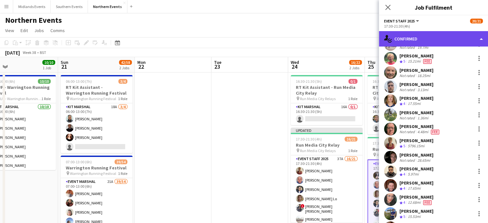
click at [442, 39] on div "single-neutral-actions-check-2 Confirmed" at bounding box center [433, 38] width 109 height 15
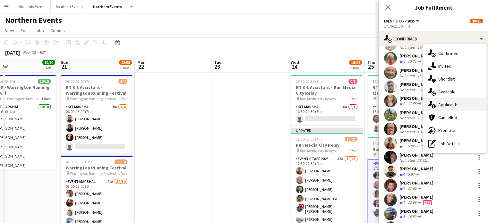
click at [448, 104] on div "single-neutral-actions-information Applicants" at bounding box center [455, 104] width 64 height 13
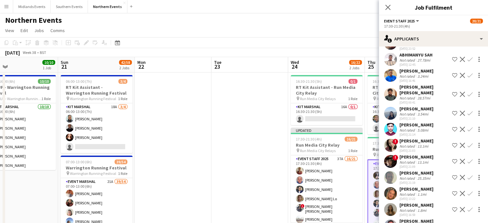
scroll to position [427, 0]
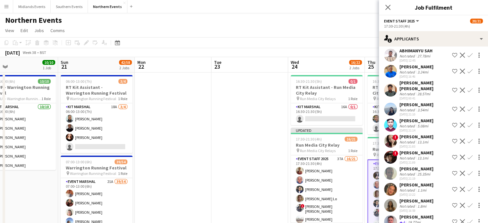
click at [468, 206] on app-icon "Confirm" at bounding box center [470, 221] width 5 height 5
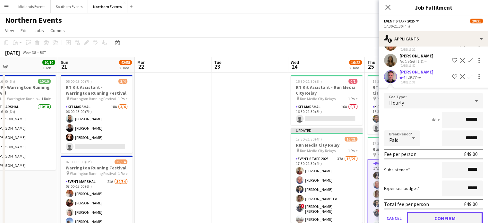
click at [459, 206] on button "Confirm" at bounding box center [445, 218] width 76 height 13
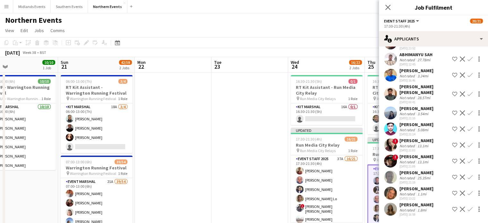
scroll to position [411, 0]
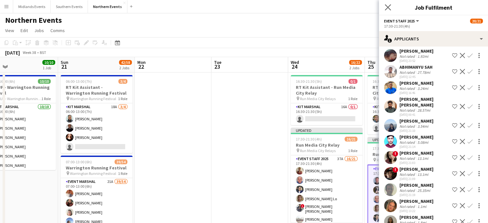
click at [384, 6] on app-icon "Close pop-in" at bounding box center [388, 7] width 9 height 9
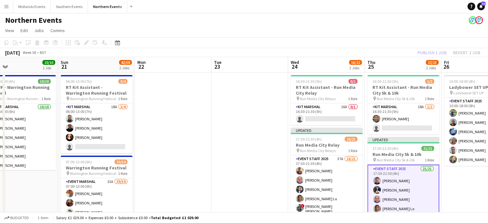
click at [387, 51] on div "[DATE] Week 38 • BST Publish 1 job Revert 1 job" at bounding box center [244, 52] width 488 height 9
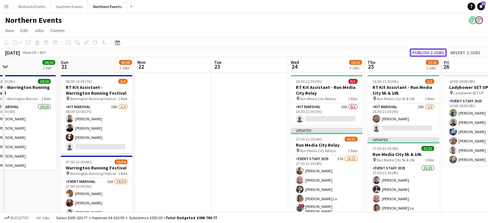
click at [424, 54] on button "Publish 2 jobs" at bounding box center [428, 52] width 37 height 8
